Goal: Complete application form

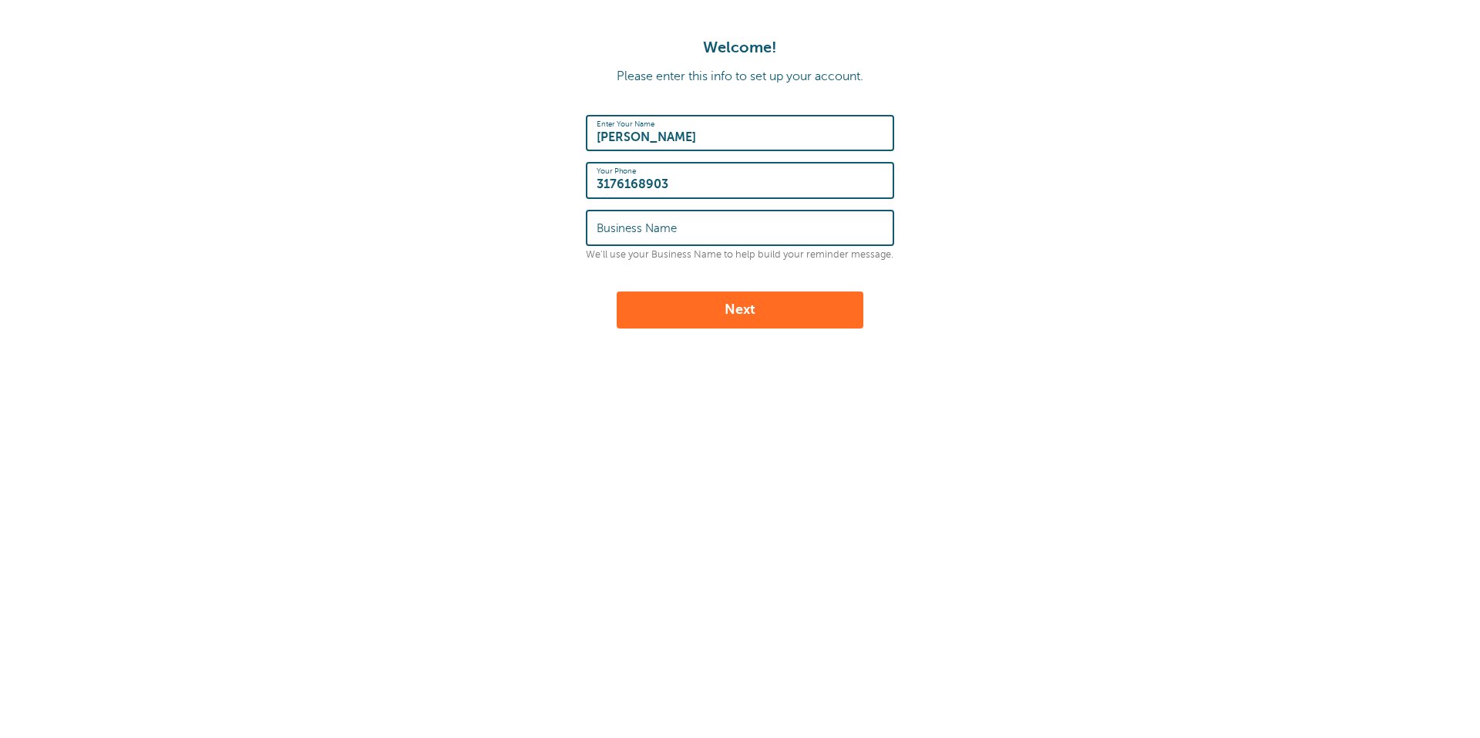
drag, startPoint x: 0, startPoint y: 0, endPoint x: 744, endPoint y: 236, distance: 780.9
click at [744, 236] on input "Business Name" at bounding box center [739, 227] width 287 height 33
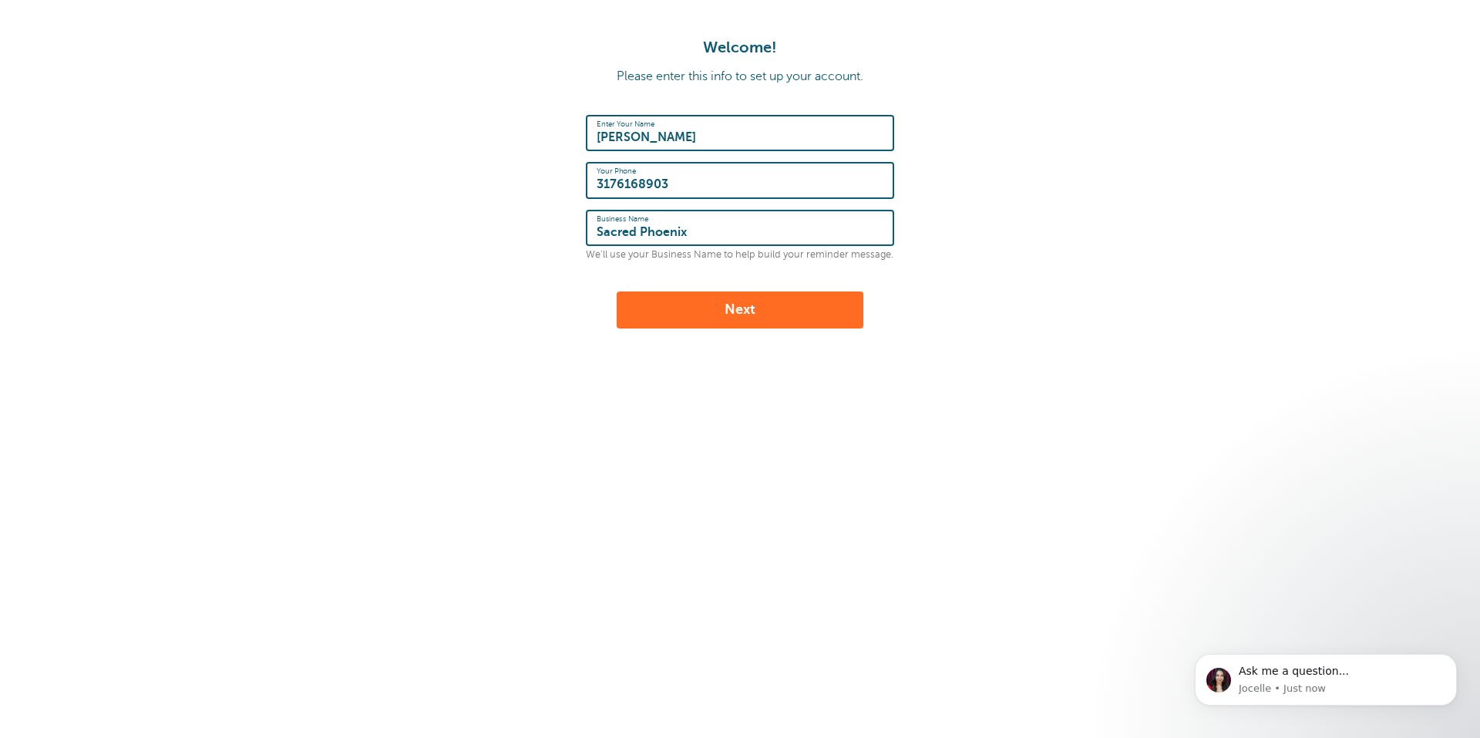
type input "Sacred Phoenix"
click at [773, 351] on div "Welcome! Please enter this info to set up your account. Enter Your Name [PERSON…" at bounding box center [740, 256] width 1480 height 513
click at [770, 346] on div "Welcome! Please enter this info to set up your account. Enter Your Name [PERSON…" at bounding box center [740, 256] width 1480 height 513
click at [768, 328] on button "Next" at bounding box center [740, 309] width 247 height 37
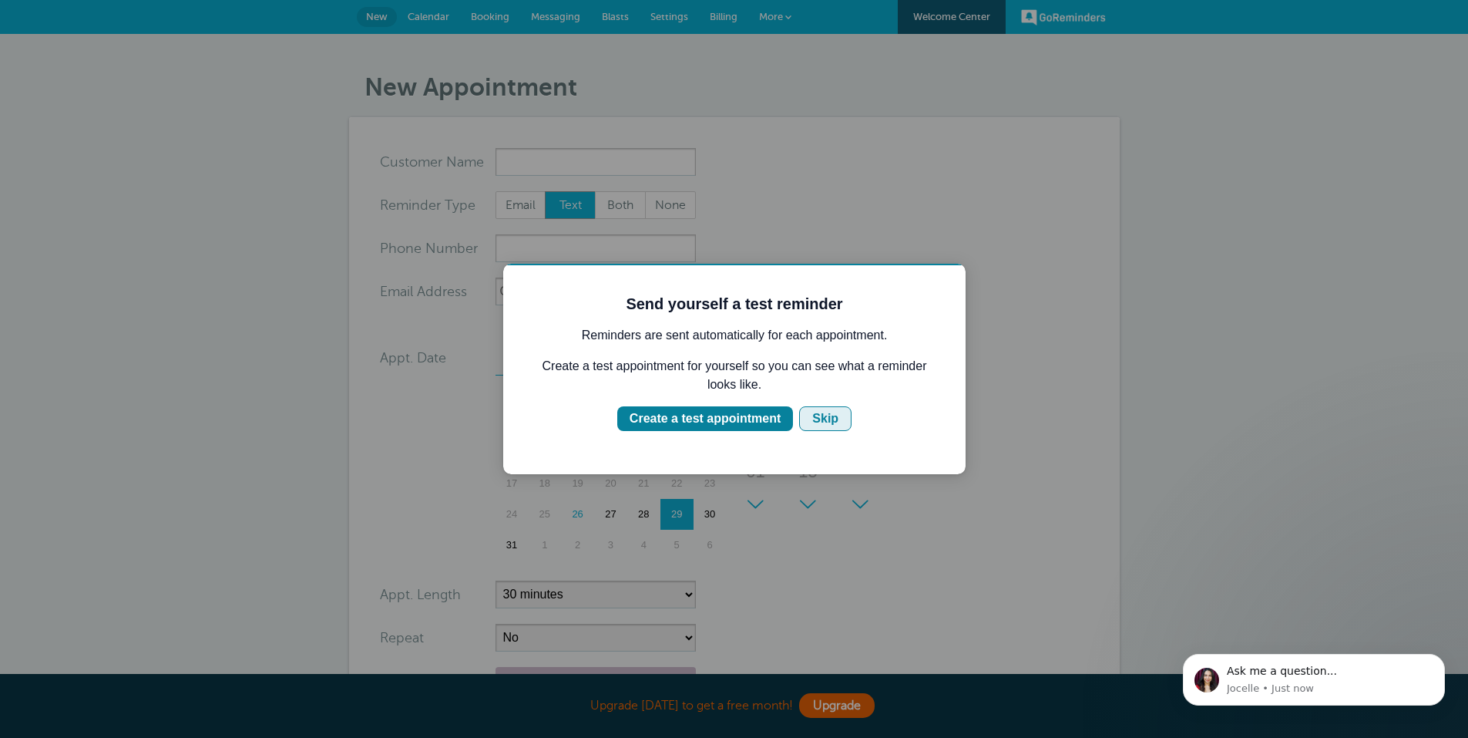
click at [814, 422] on div "Skip" at bounding box center [825, 418] width 26 height 18
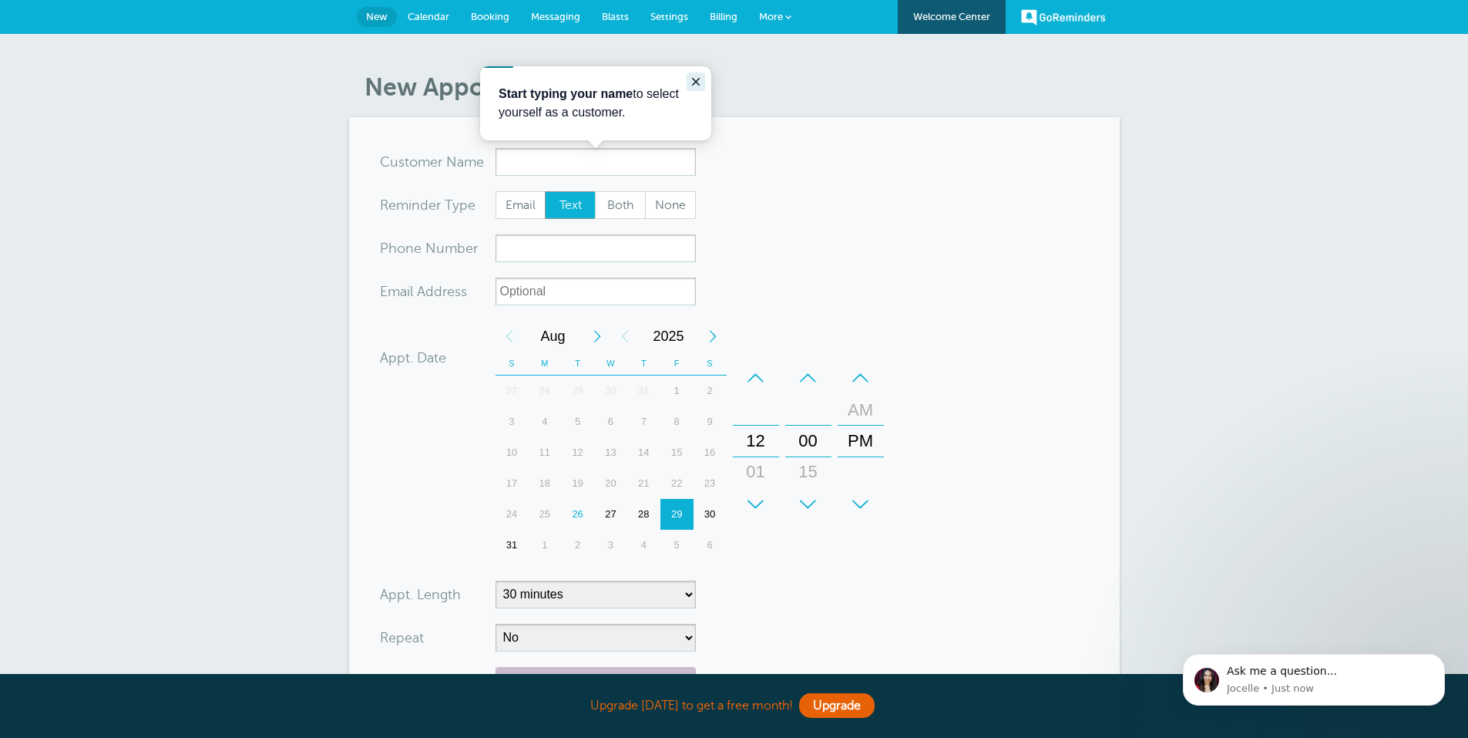
click at [691, 89] on button "Close guide" at bounding box center [696, 81] width 18 height 18
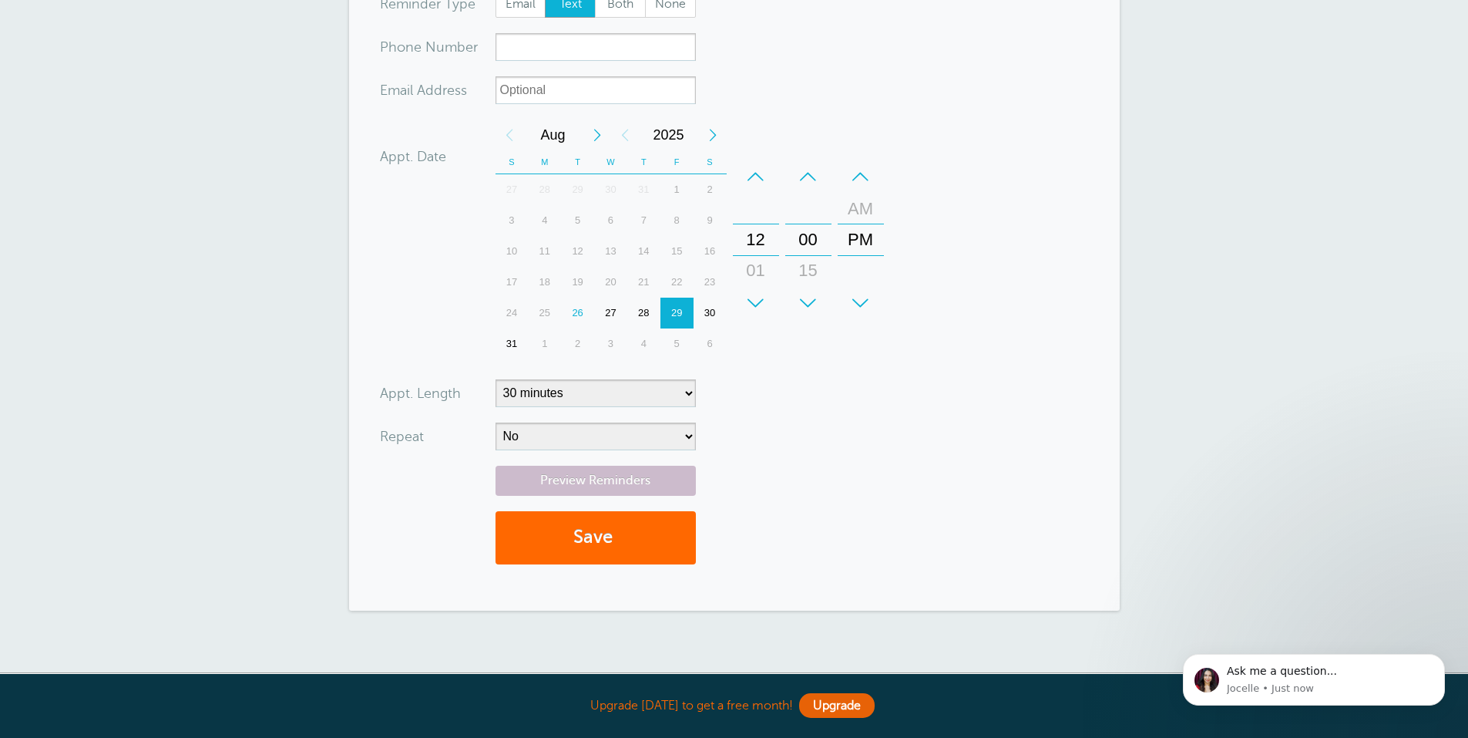
scroll to position [308, 0]
